Goal: Transaction & Acquisition: Purchase product/service

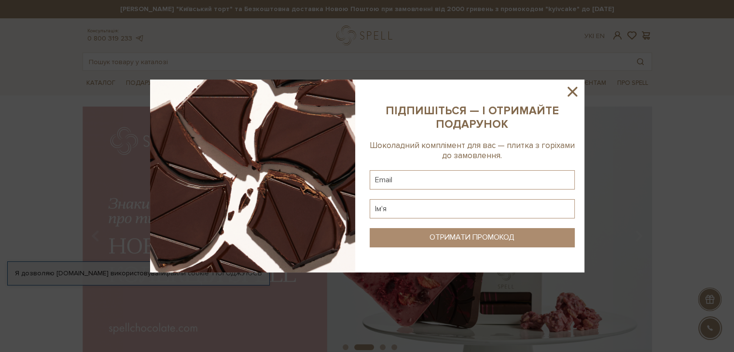
click at [577, 97] on icon at bounding box center [572, 91] width 16 height 16
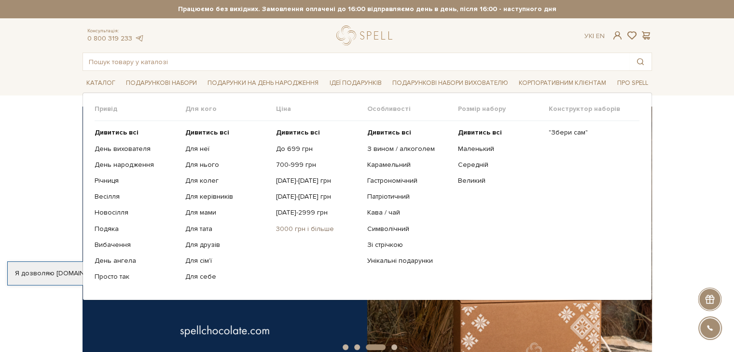
click at [316, 228] on link "3000 грн і більше" at bounding box center [317, 229] width 83 height 9
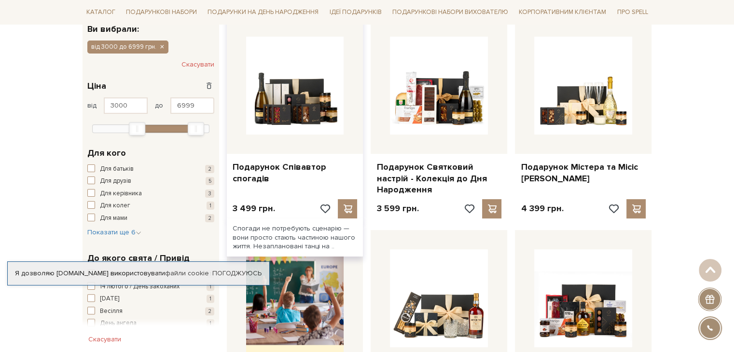
scroll to position [145, 0]
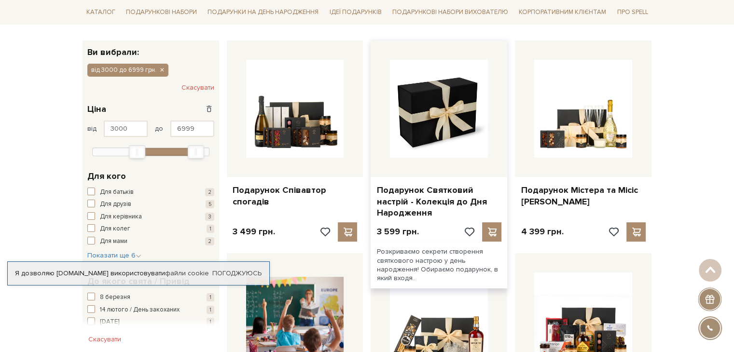
click at [461, 138] on img at bounding box center [439, 109] width 98 height 98
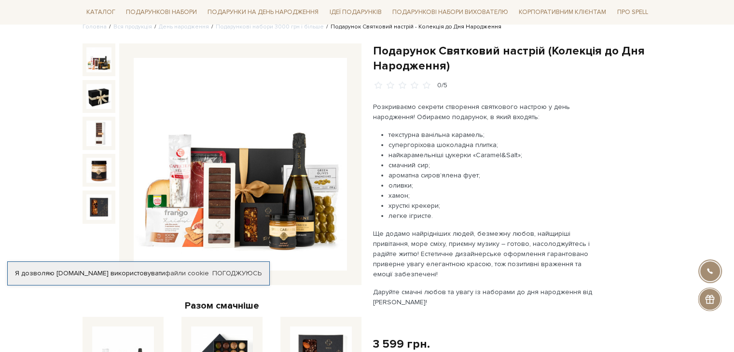
scroll to position [145, 0]
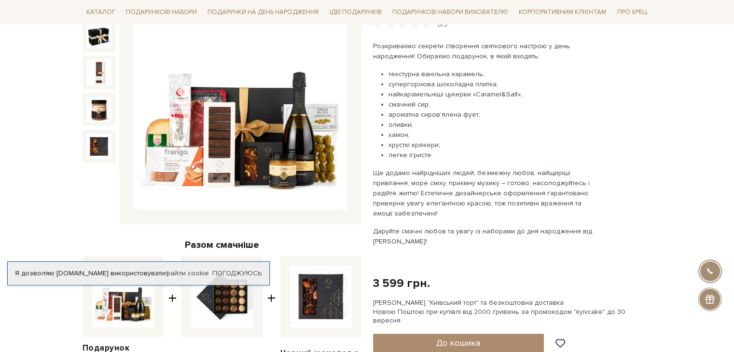
click at [166, 136] on img at bounding box center [240, 103] width 213 height 213
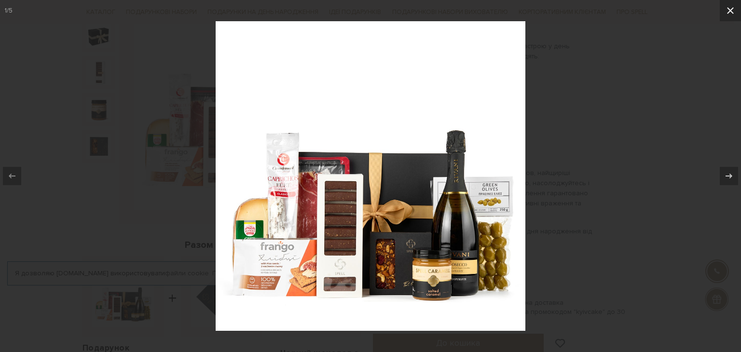
click at [724, 18] on button at bounding box center [730, 10] width 21 height 21
